Goal: Task Accomplishment & Management: Use online tool/utility

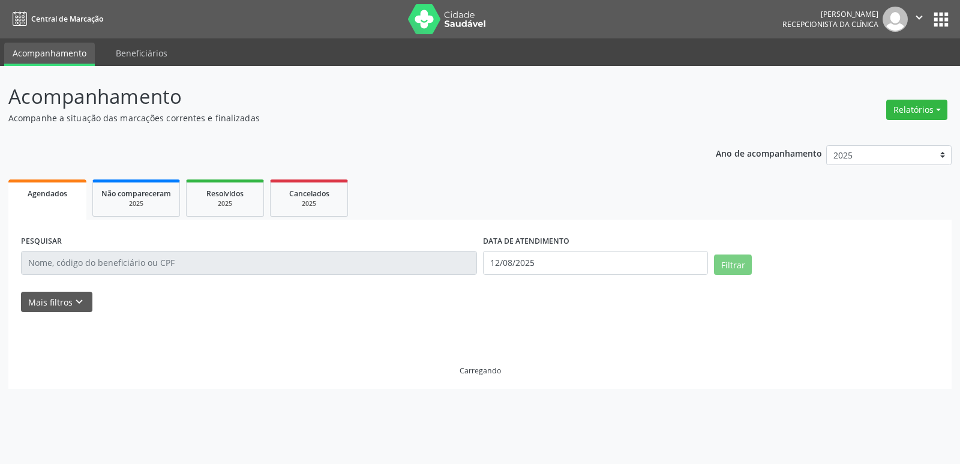
click at [916, 107] on button "Relatórios" at bounding box center [916, 110] width 61 height 20
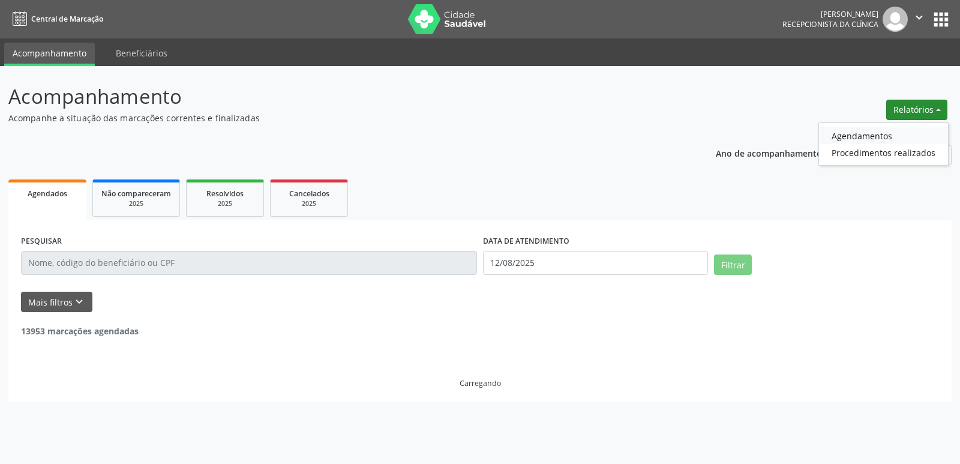
click at [878, 139] on link "Agendamentos" at bounding box center [883, 135] width 129 height 17
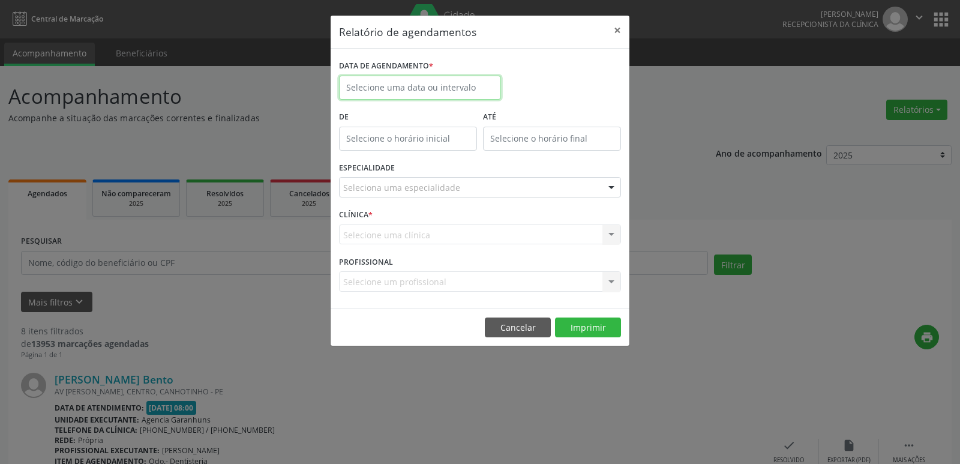
click at [424, 85] on input "text" at bounding box center [420, 88] width 162 height 24
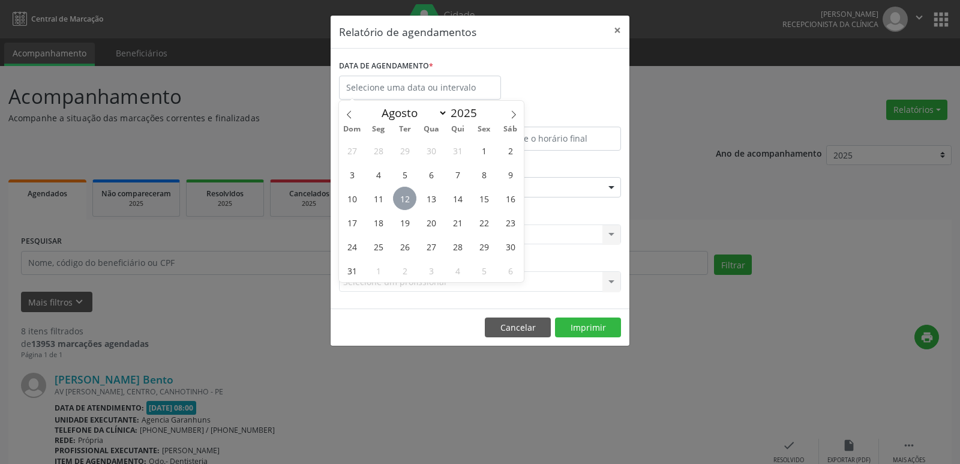
click at [407, 202] on span "12" at bounding box center [404, 198] width 23 height 23
type input "12/08/2025"
click at [407, 202] on span "12" at bounding box center [404, 198] width 23 height 23
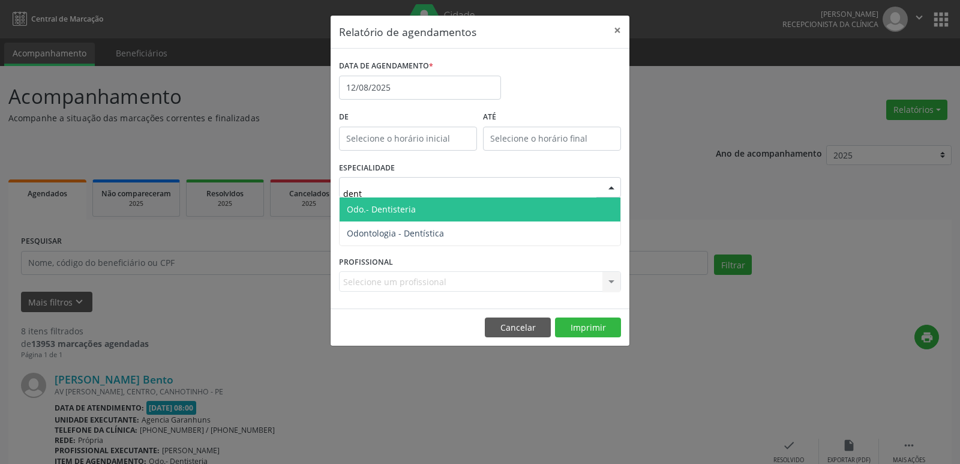
type input "denti"
click at [397, 206] on span "Odo.- Dentisteria" at bounding box center [381, 208] width 69 height 11
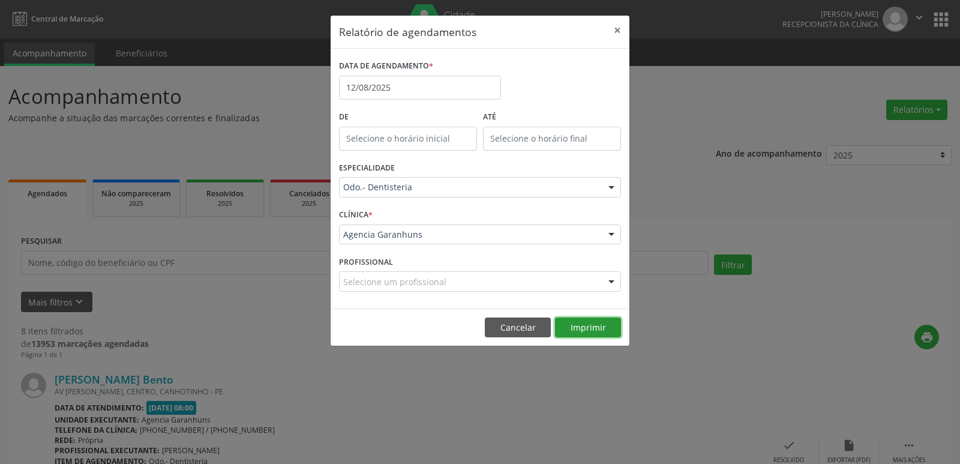
click at [572, 331] on button "Imprimir" at bounding box center [588, 327] width 66 height 20
click at [532, 325] on button "Cancelar" at bounding box center [518, 327] width 66 height 20
